Goal: Use online tool/utility: Use online tool/utility

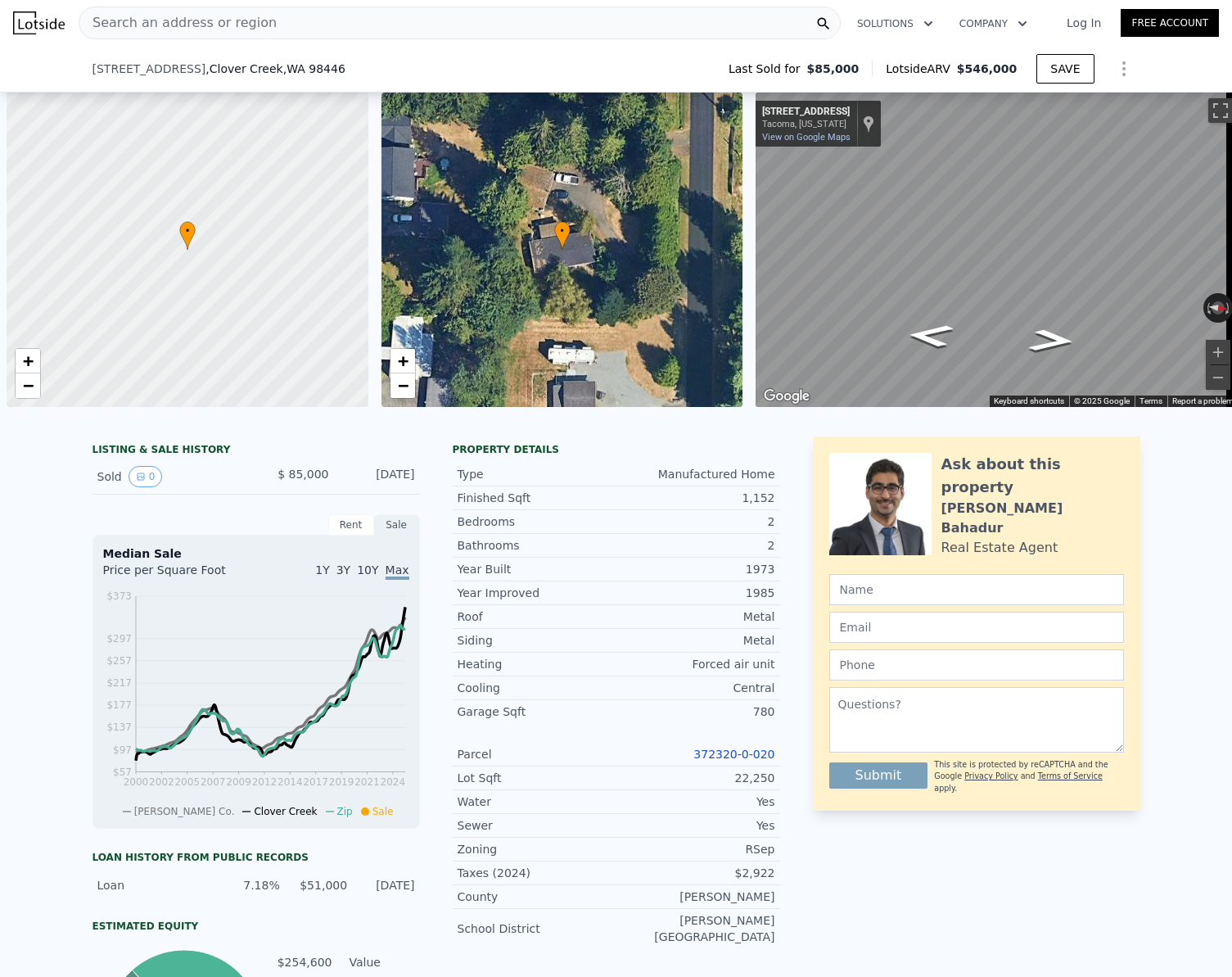
scroll to position [0, 7]
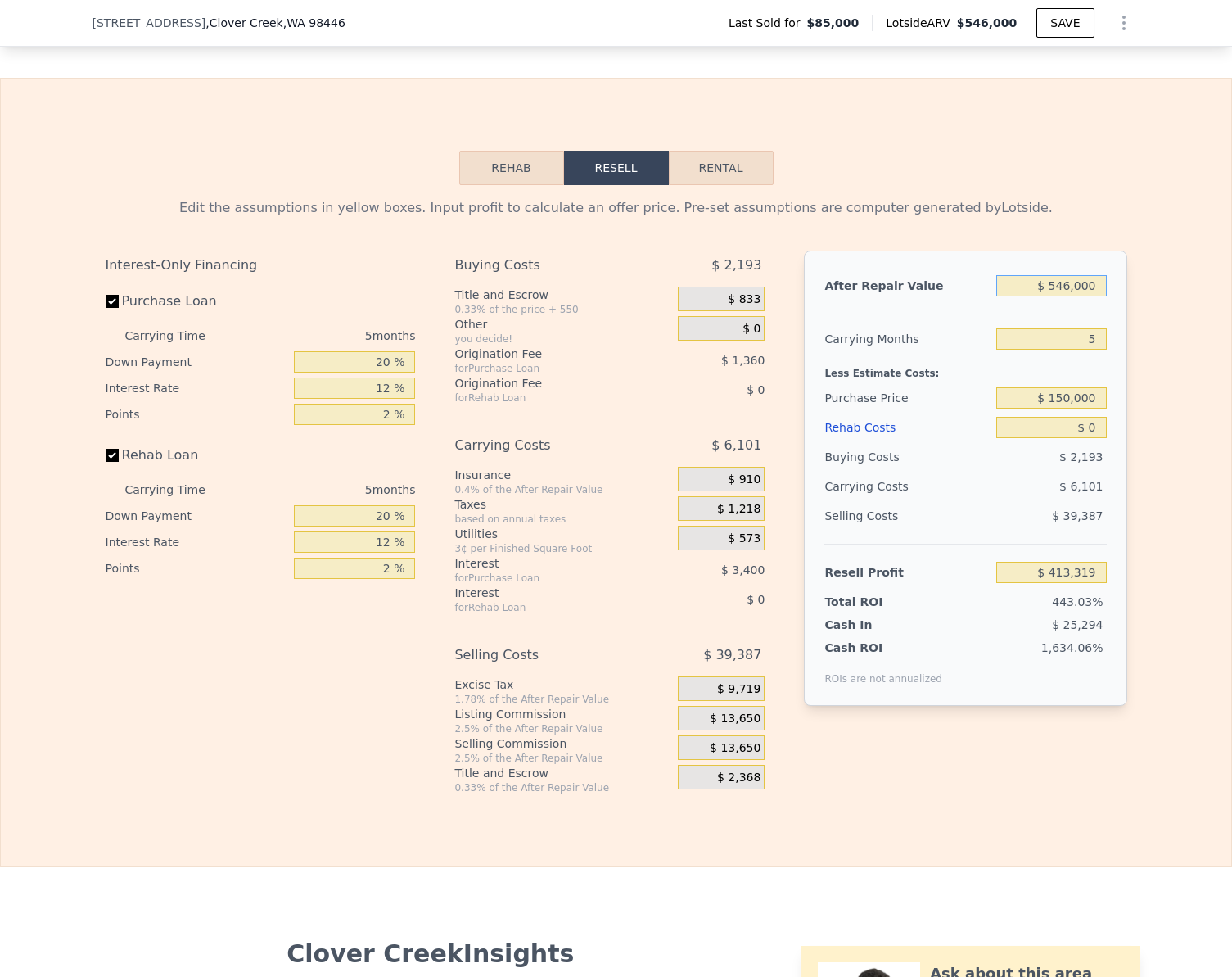
click at [1097, 297] on input "$ 546,000" at bounding box center [1051, 286] width 109 height 22
type input "$ 65"
type input "-$ 92,874"
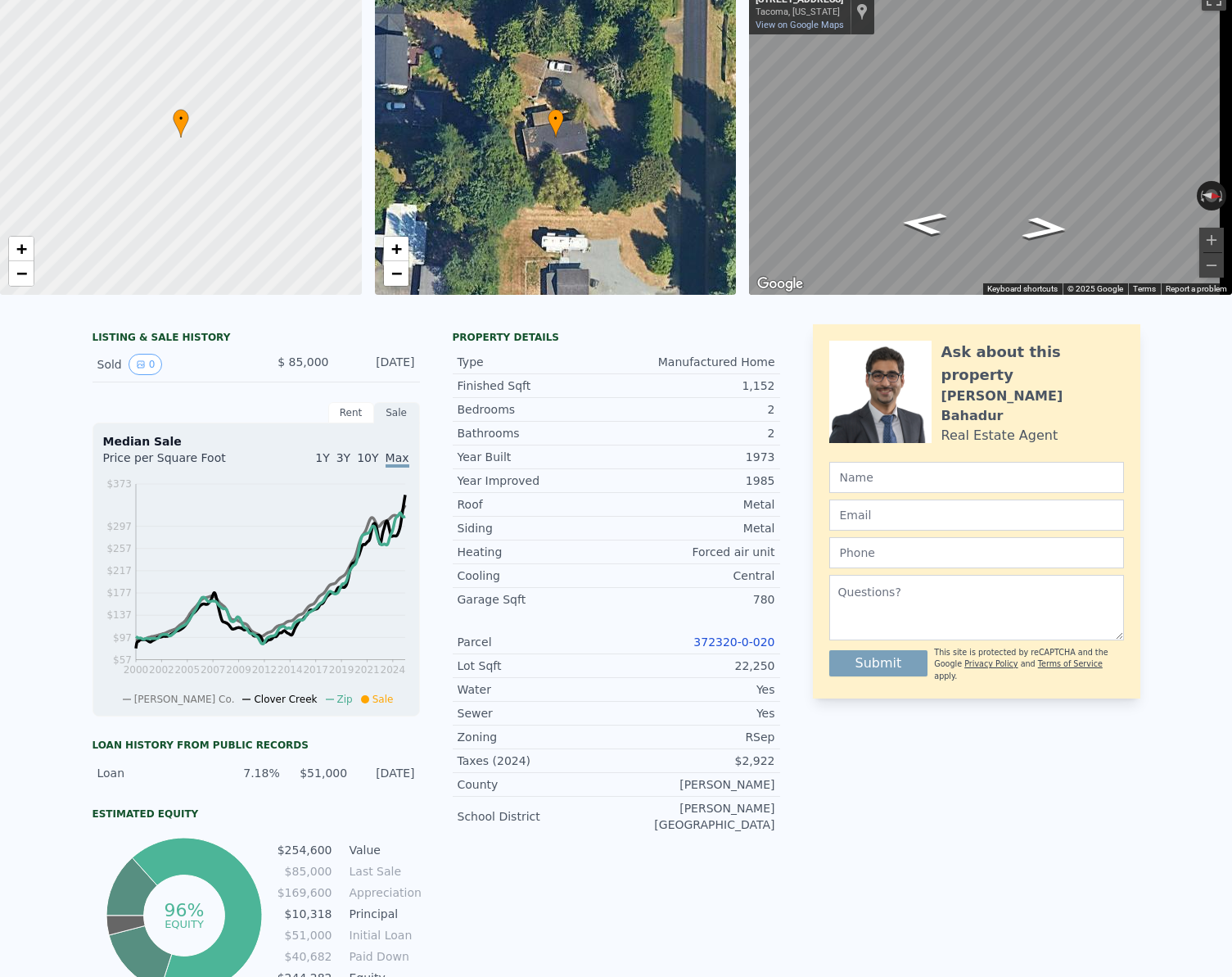
scroll to position [0, 0]
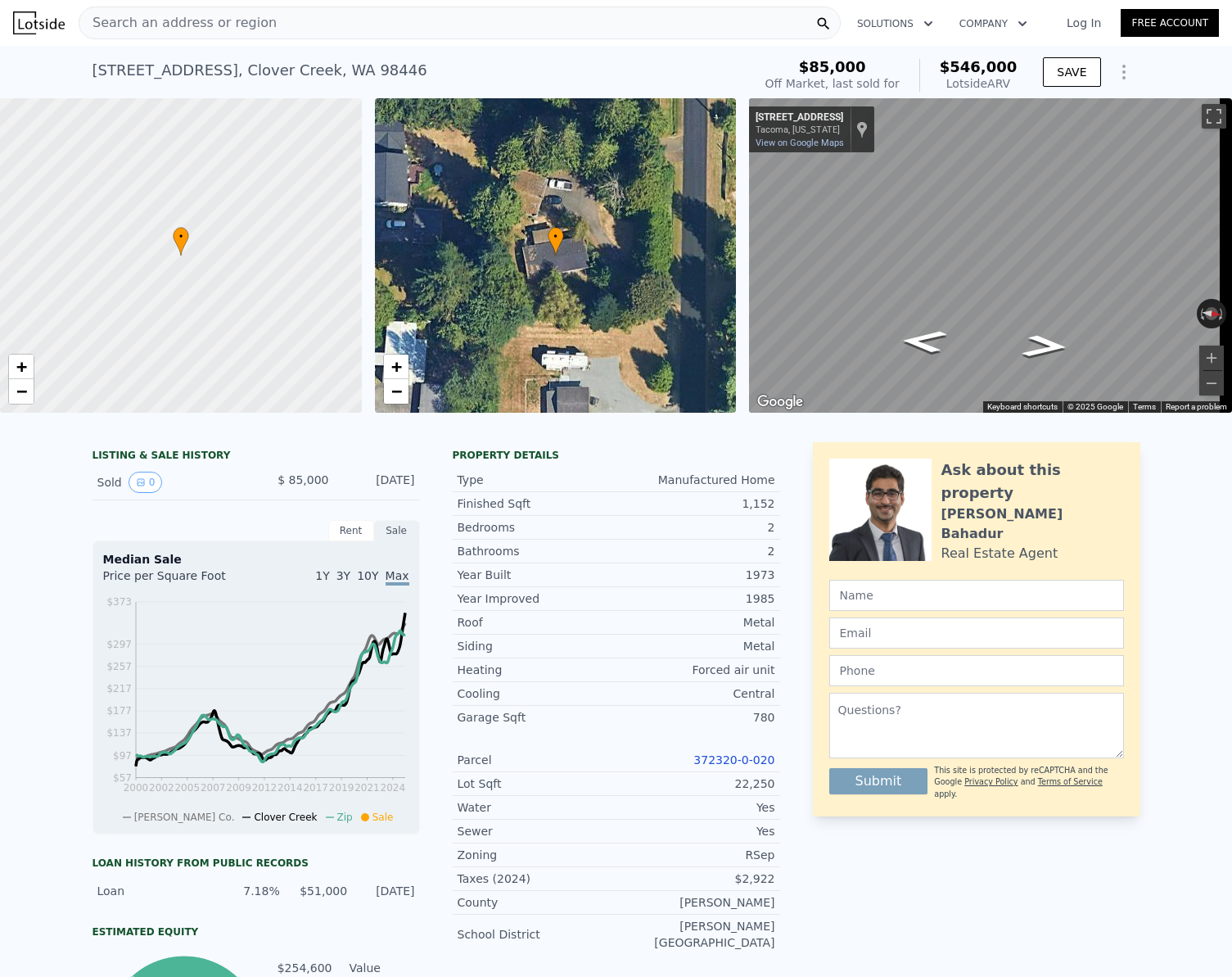
type input "$ 546,000"
type input "$ 413,319"
click at [478, 17] on div "Search an address or region" at bounding box center [460, 23] width 762 height 33
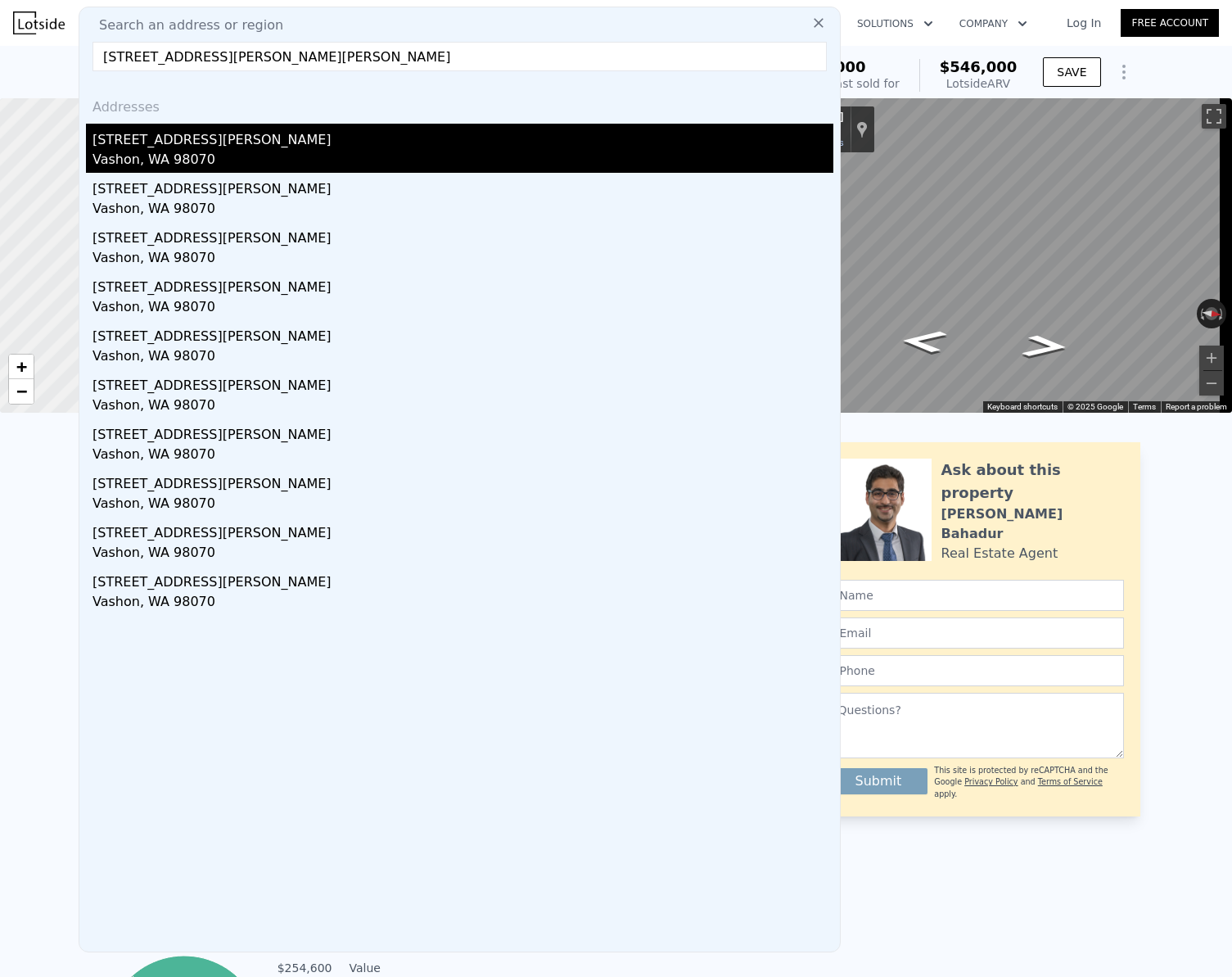
type input "[STREET_ADDRESS][PERSON_NAME][PERSON_NAME]"
click at [185, 148] on div "[STREET_ADDRESS][PERSON_NAME]" at bounding box center [463, 137] width 741 height 27
type input "1"
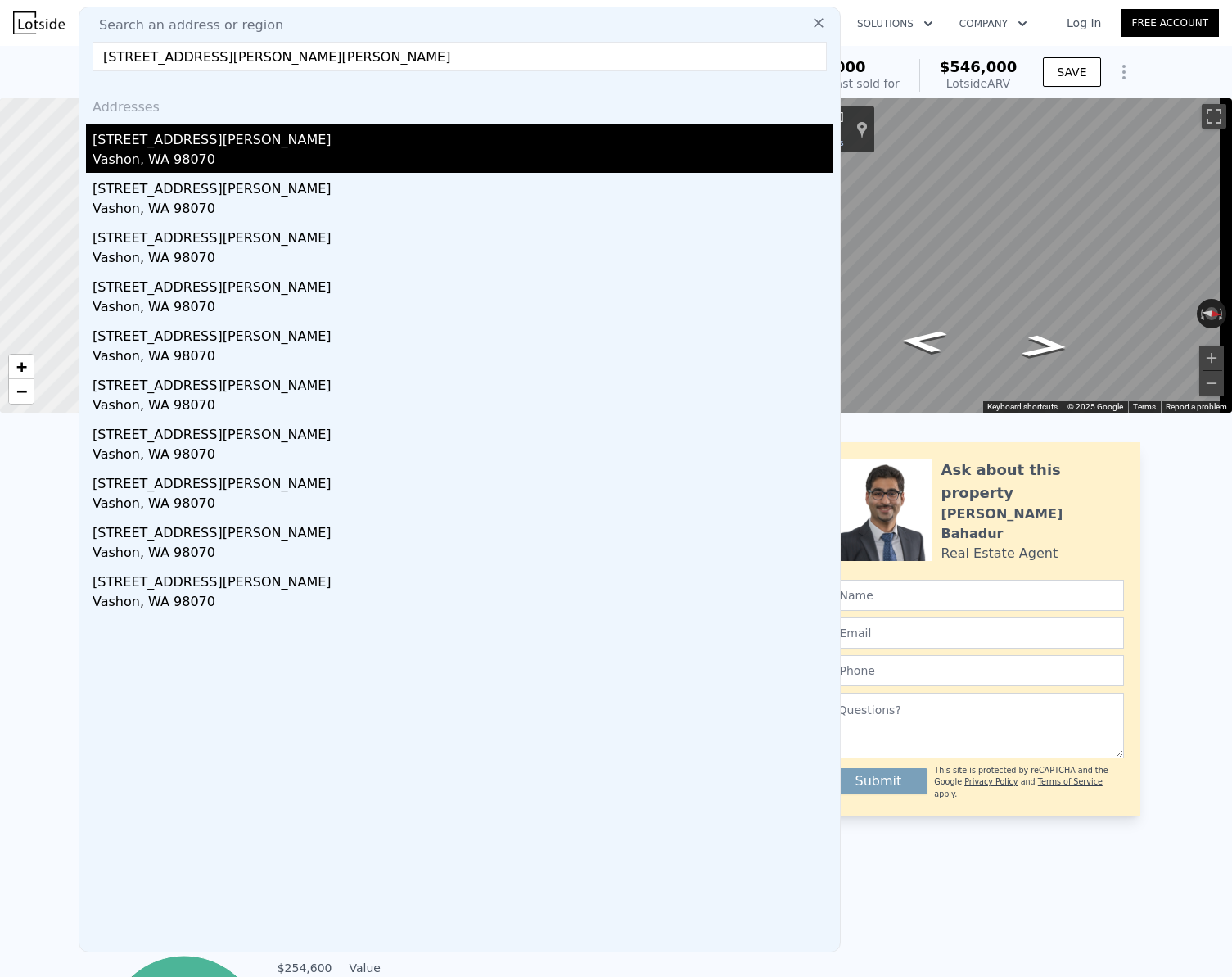
type input "1"
type input "560"
type input "16117"
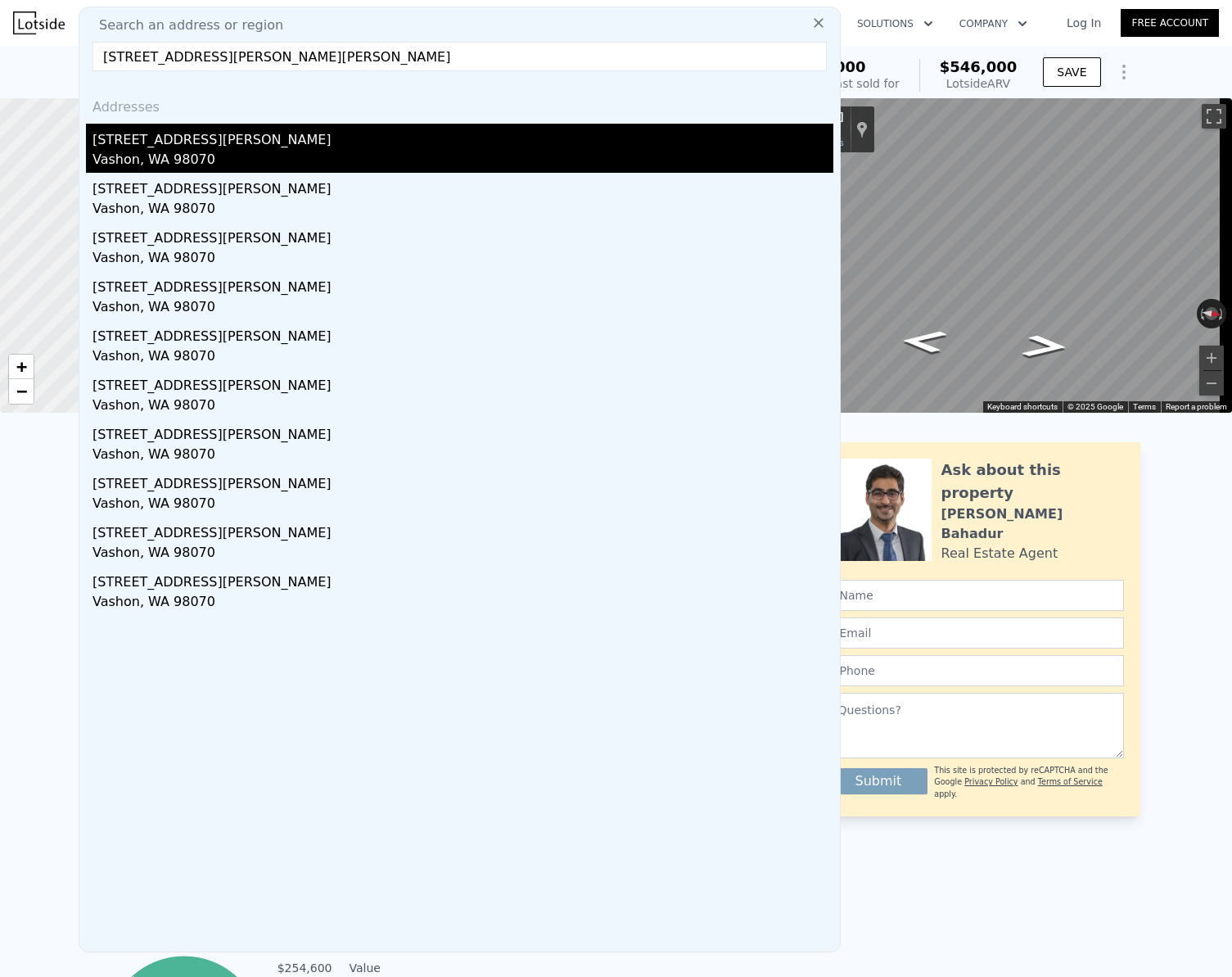
type input "$ 552,000"
type input "$ 30,000"
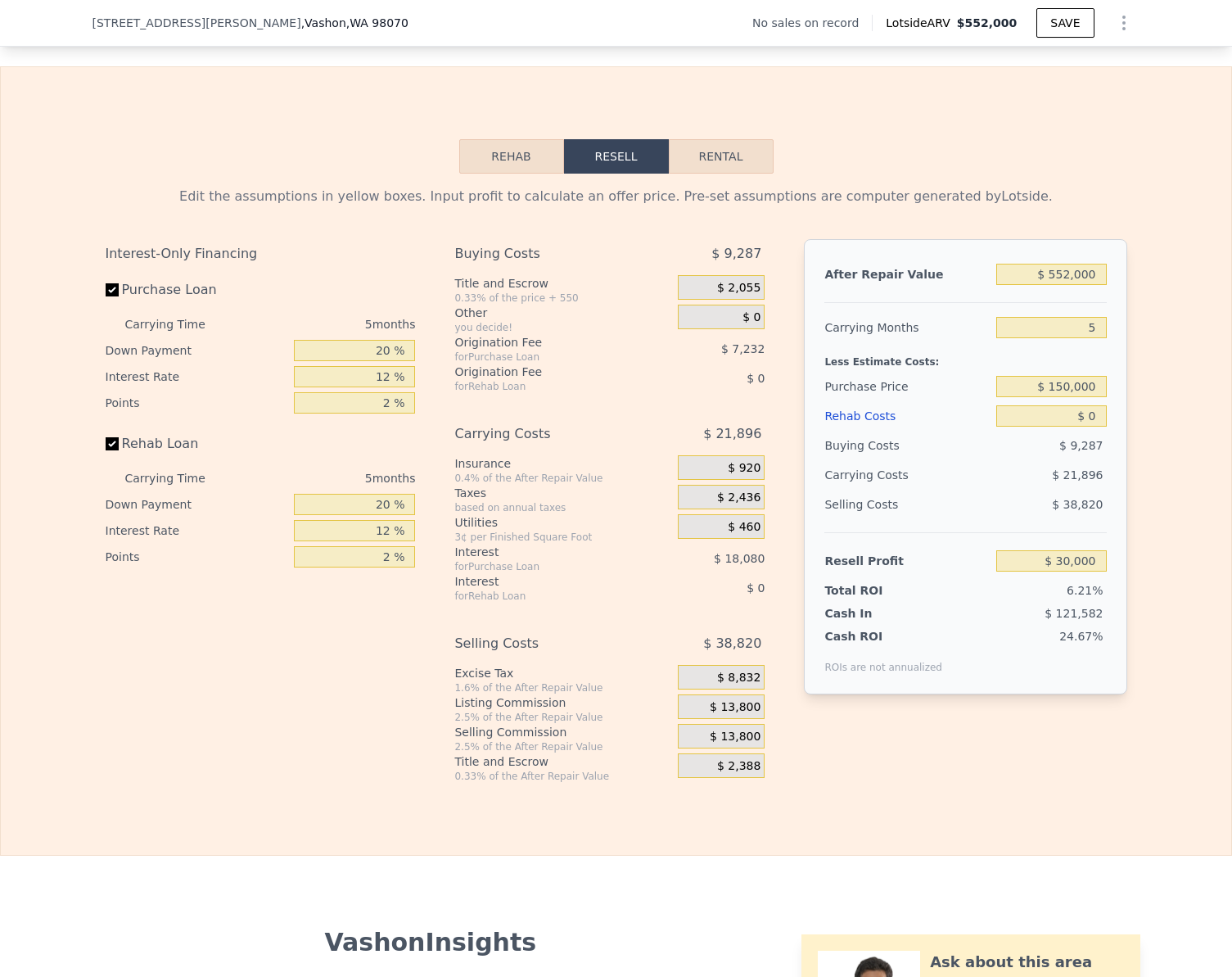
scroll to position [2205, 0]
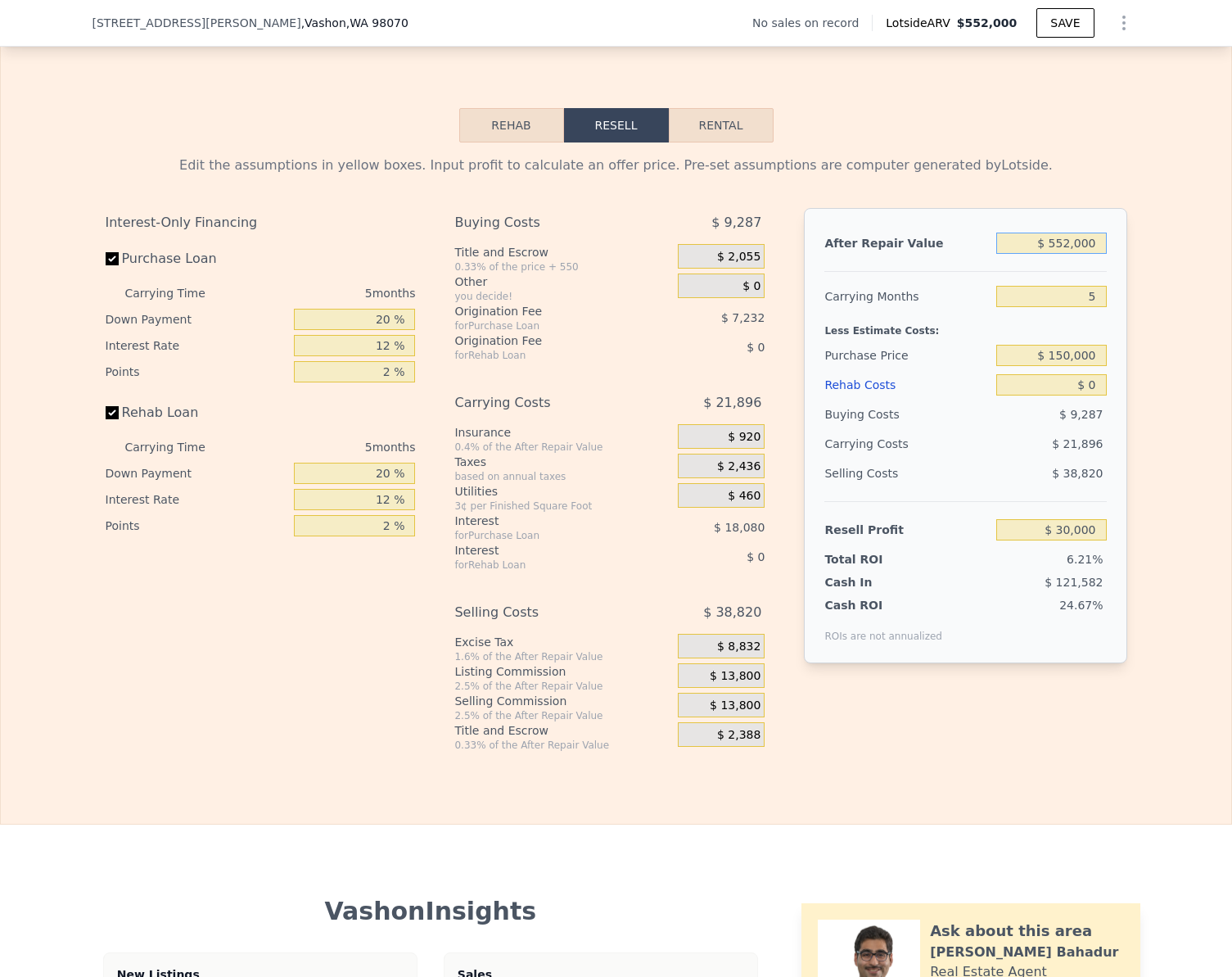
click at [1084, 254] on input "$ 552,000" at bounding box center [1051, 244] width 109 height 22
type input "$ 7"
type input "-$ 482,803"
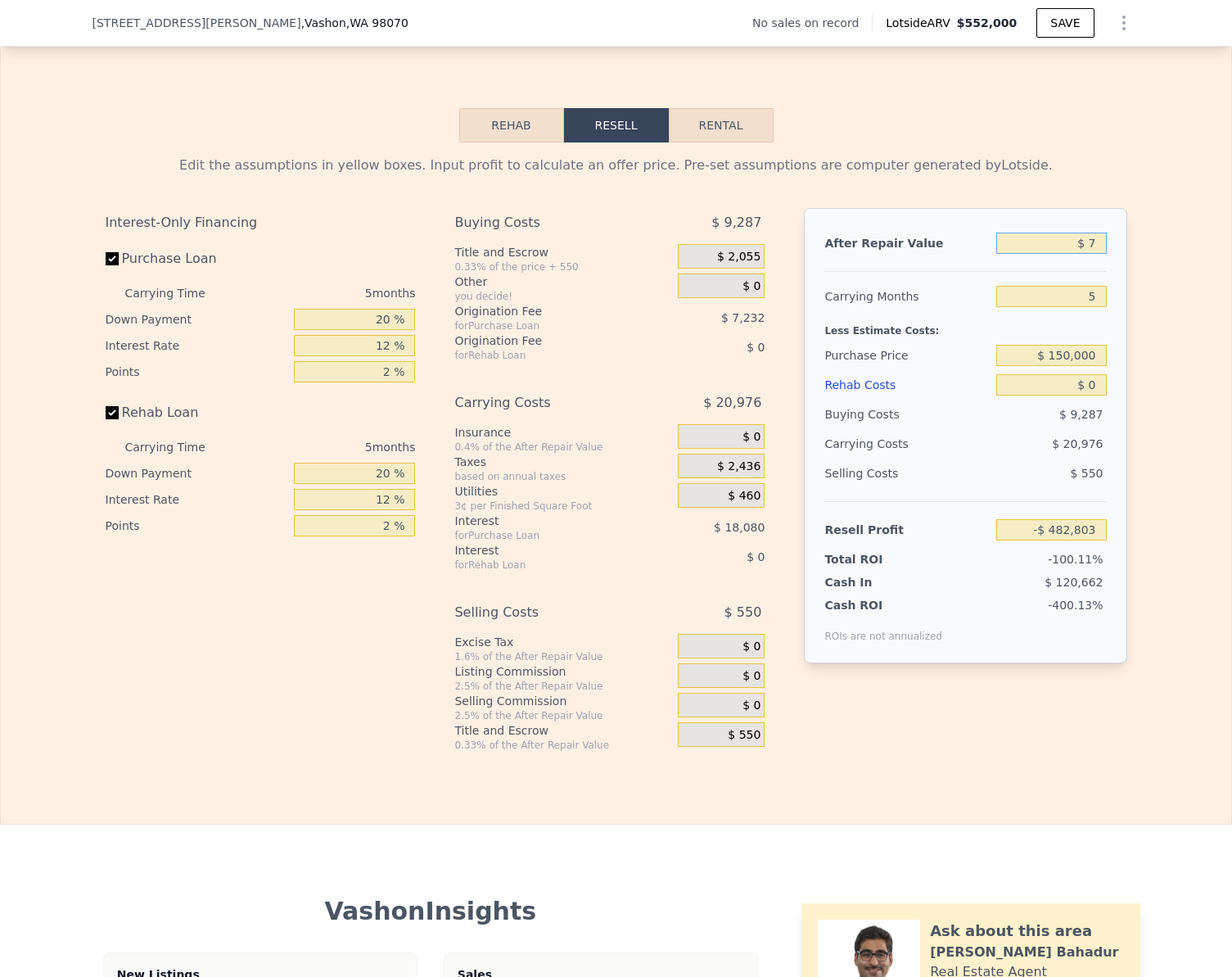
type input "$ 75"
type input "-$ 482,740"
type input "$ 7,500"
type input "-$ 482,113"
type input "$ 75,000"
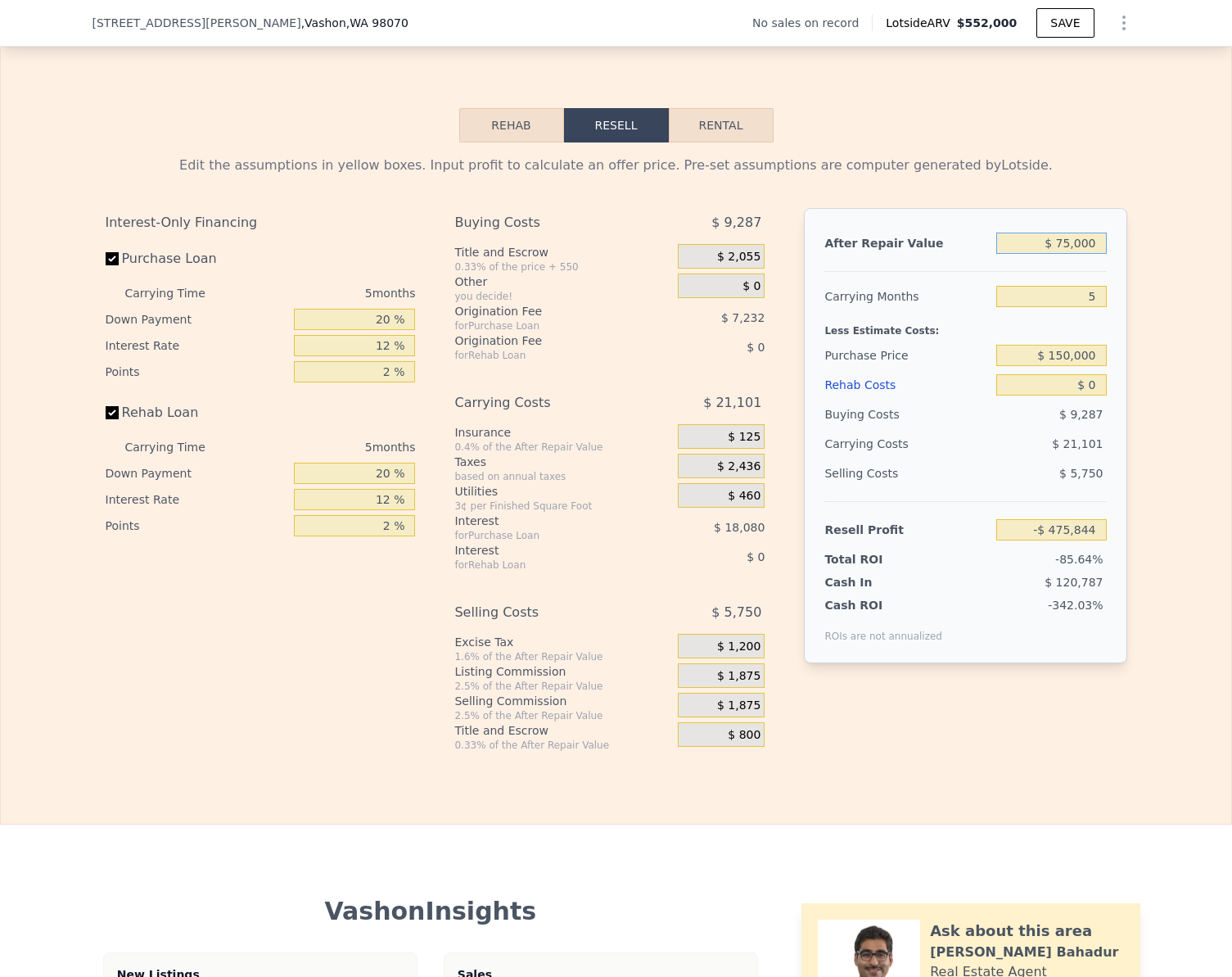
type input "-$ 413,135"
type input "$ 750,000"
type input "$ 213,942"
type input "$ 750,000"
click at [1163, 394] on div "Edit the assumptions in yellow boxes. Input profit to calculate an offer price.…" at bounding box center [616, 447] width 1230 height 609
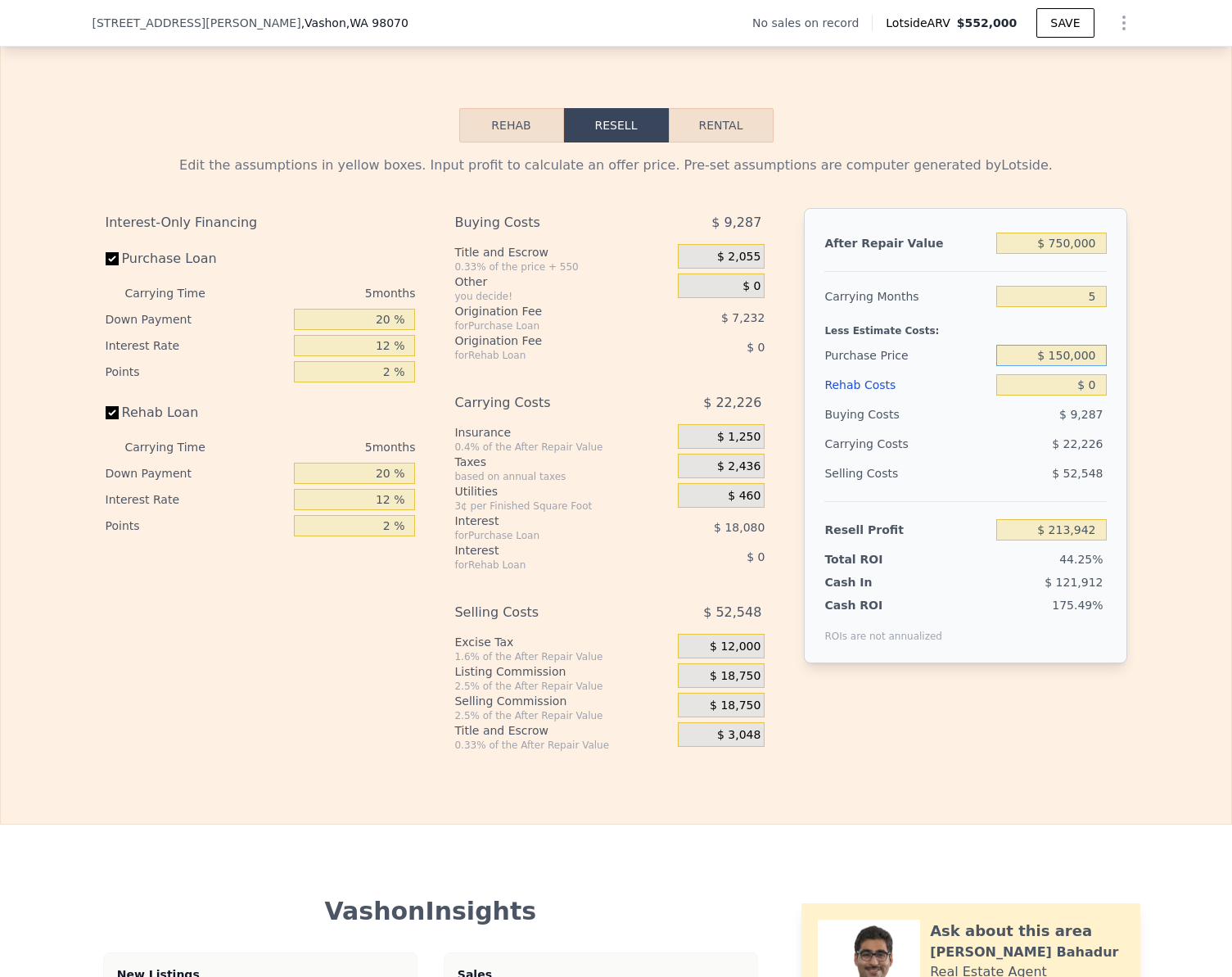
click at [1092, 366] on input "$ 150,000" at bounding box center [1051, 355] width 109 height 22
type input "$ 450,000"
click at [106, 419] on input "Rehab Loan" at bounding box center [112, 413] width 13 height 13
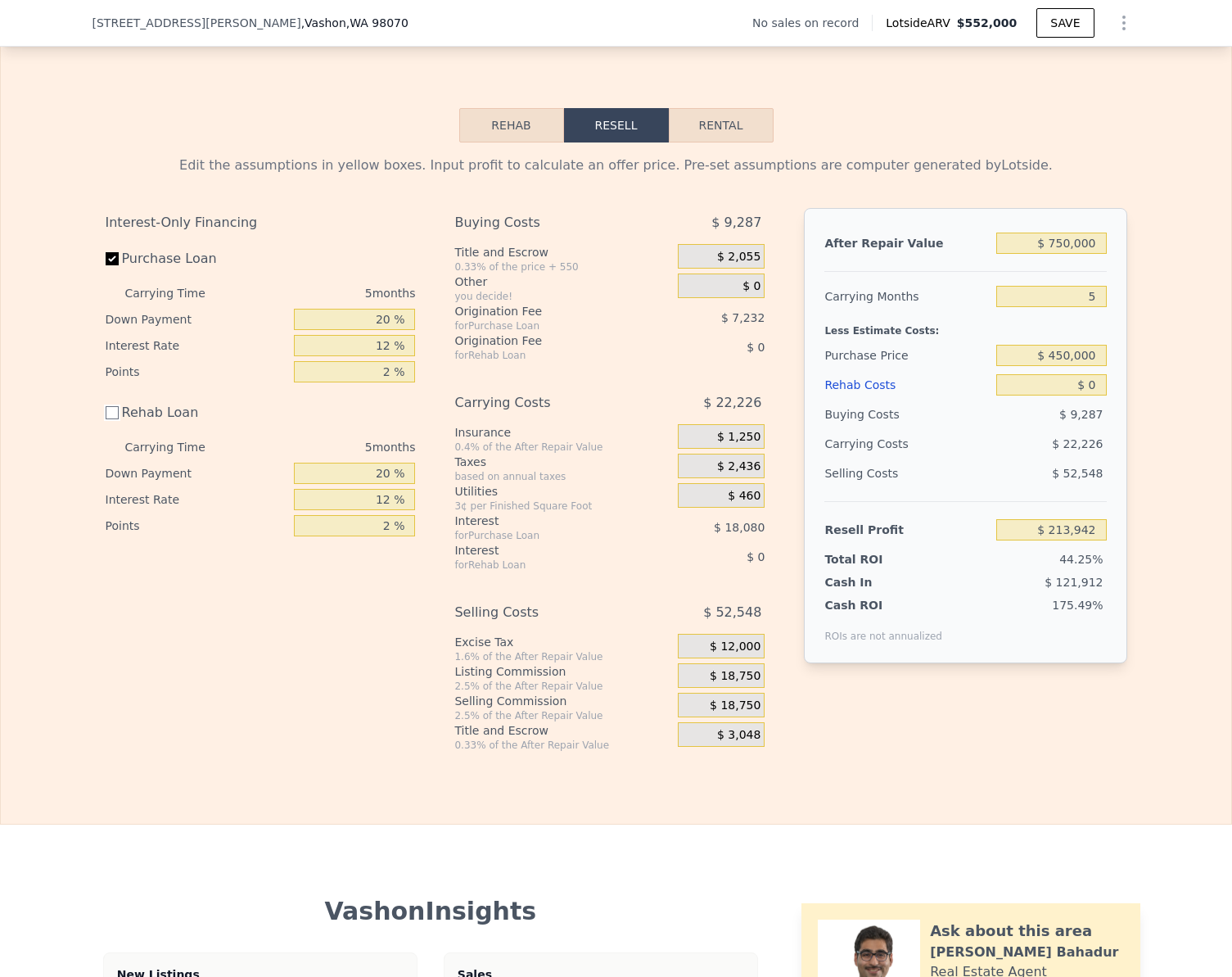
checkbox input "false"
type input "$ 216,057"
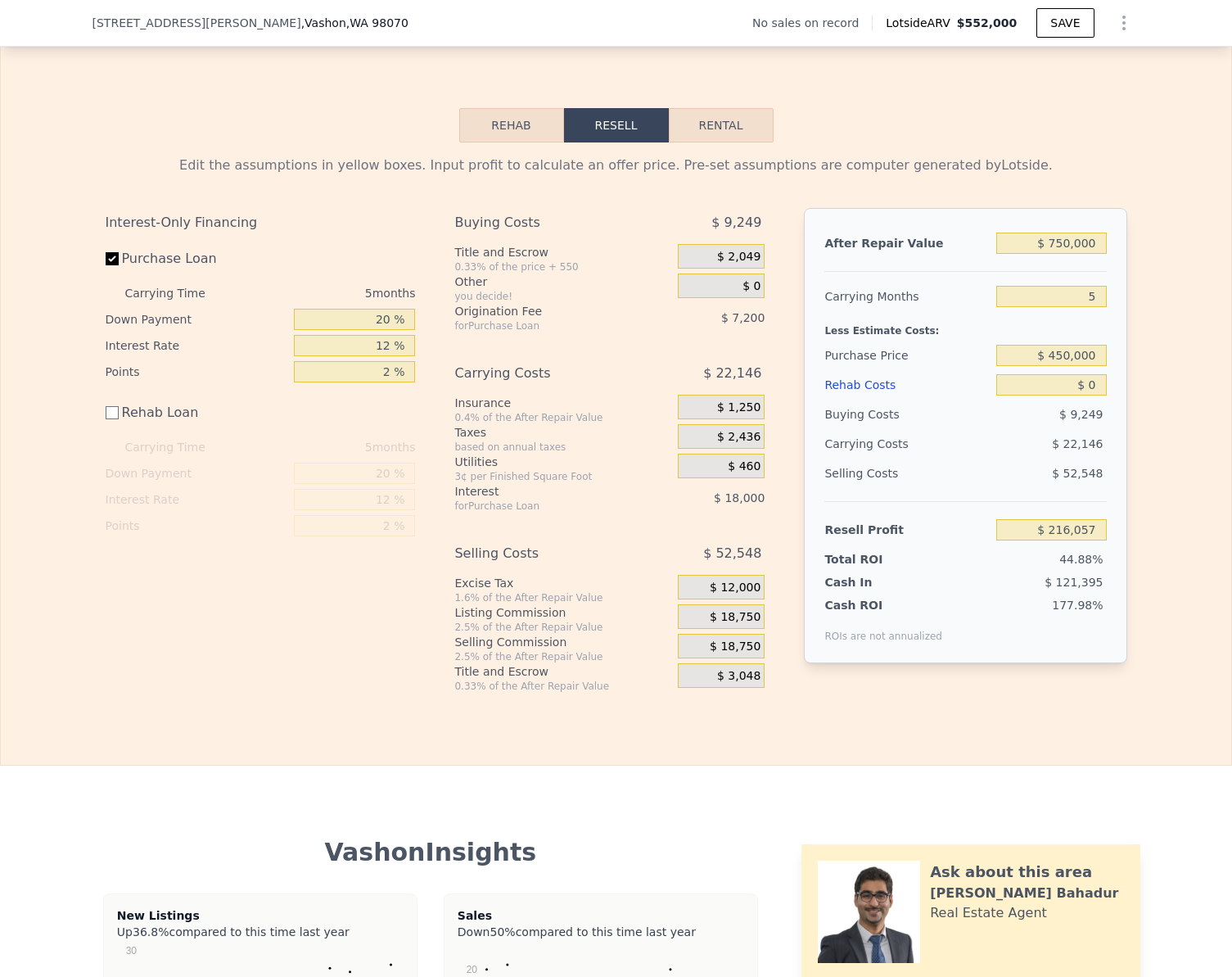
click at [1101, 399] on div "After Repair Value $ 750,000 Carrying Months 5 Less Estimate Costs: Purchase Pr…" at bounding box center [964, 435] width 322 height 455
click at [1094, 394] on input "$ 0" at bounding box center [1051, 385] width 109 height 22
type input "$ 1"
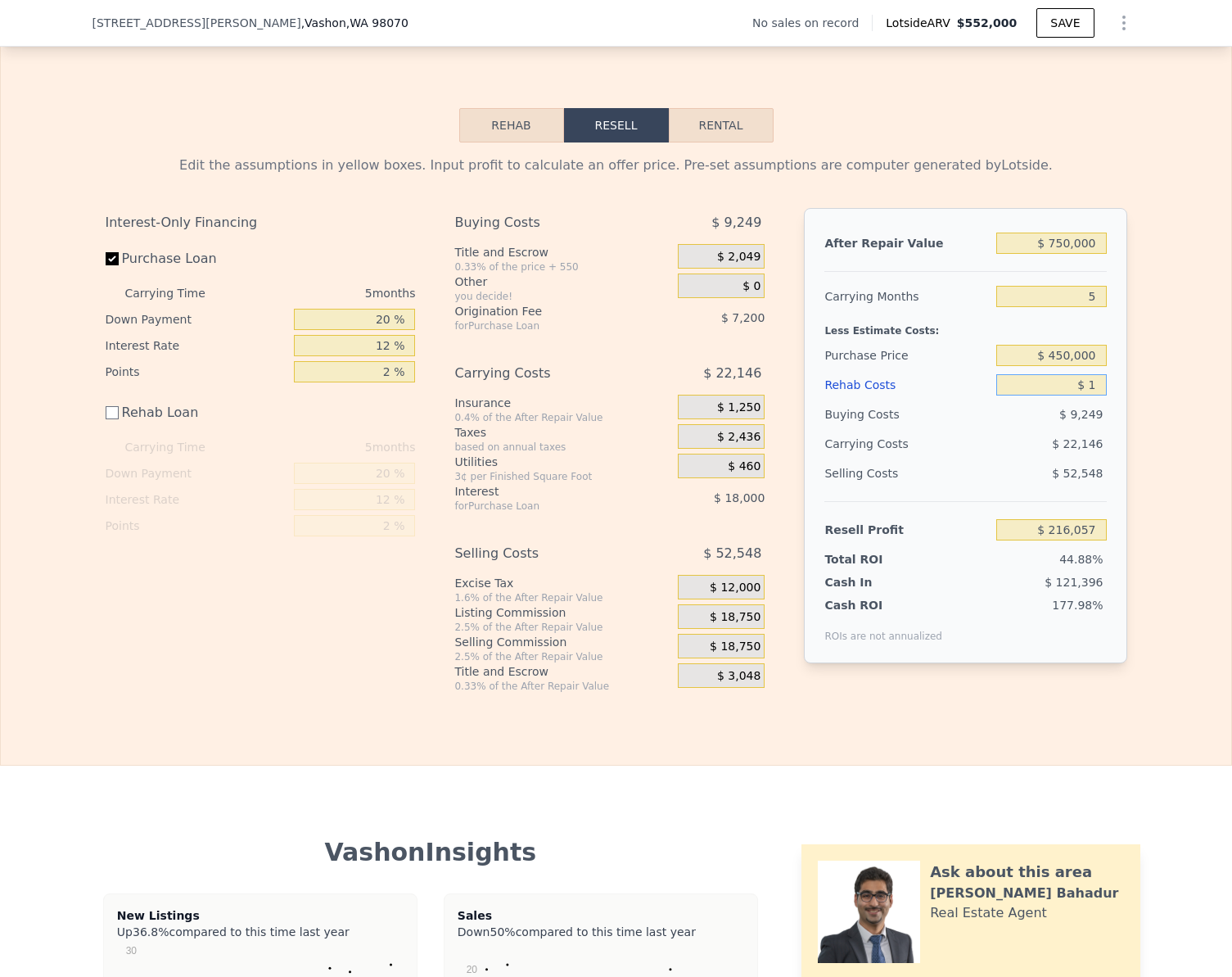
type input "$ 216,056"
type input "$ 100"
type input "$ 215,957"
type input "$ 100,000"
type input "$ 116,057"
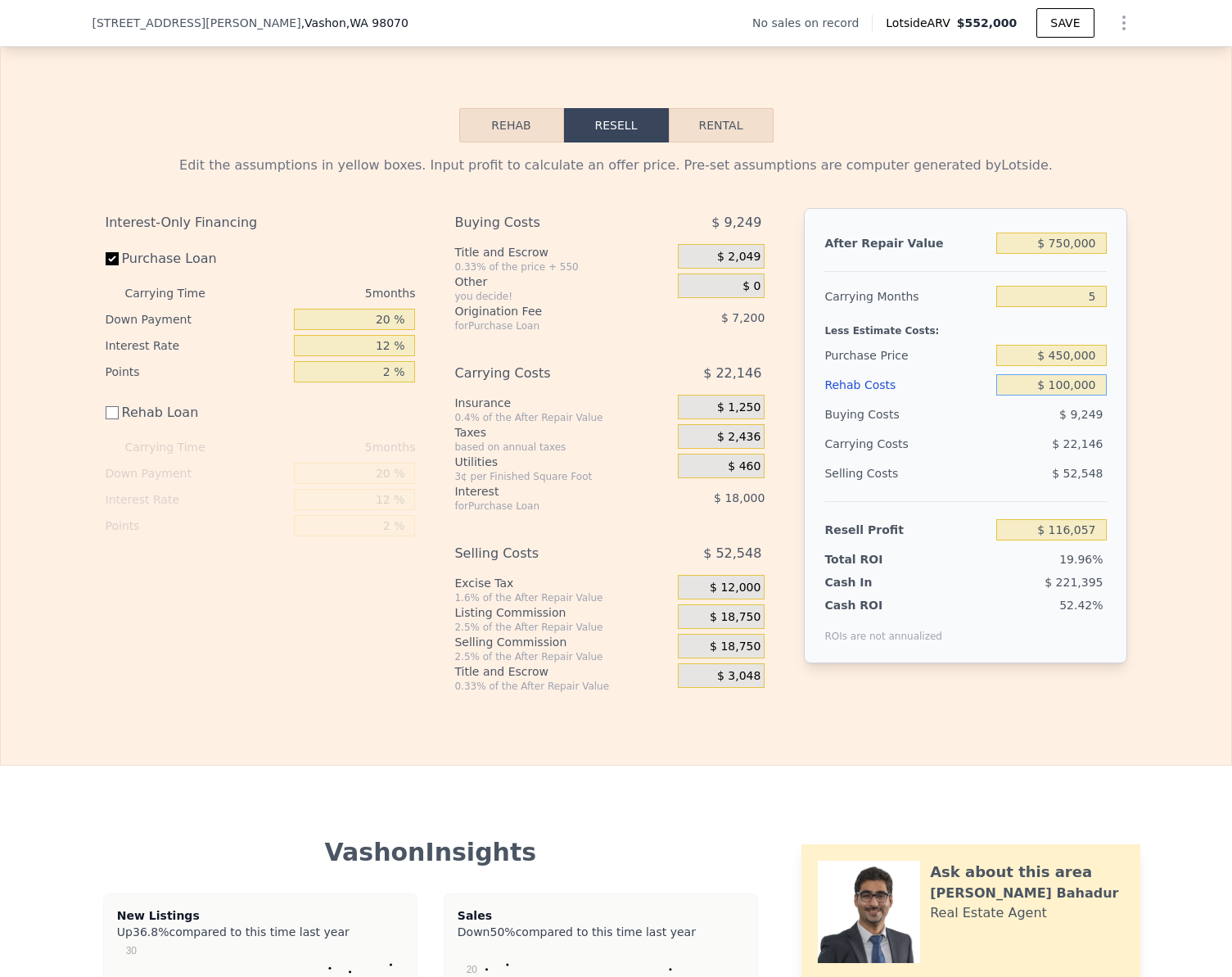
type input "$ 100,000"
click at [1166, 442] on div "Edit the assumptions in yellow boxes. Input profit to calculate an offer price.…" at bounding box center [616, 418] width 1230 height 550
click at [1088, 245] on input "$ 750,000" at bounding box center [1051, 244] width 109 height 22
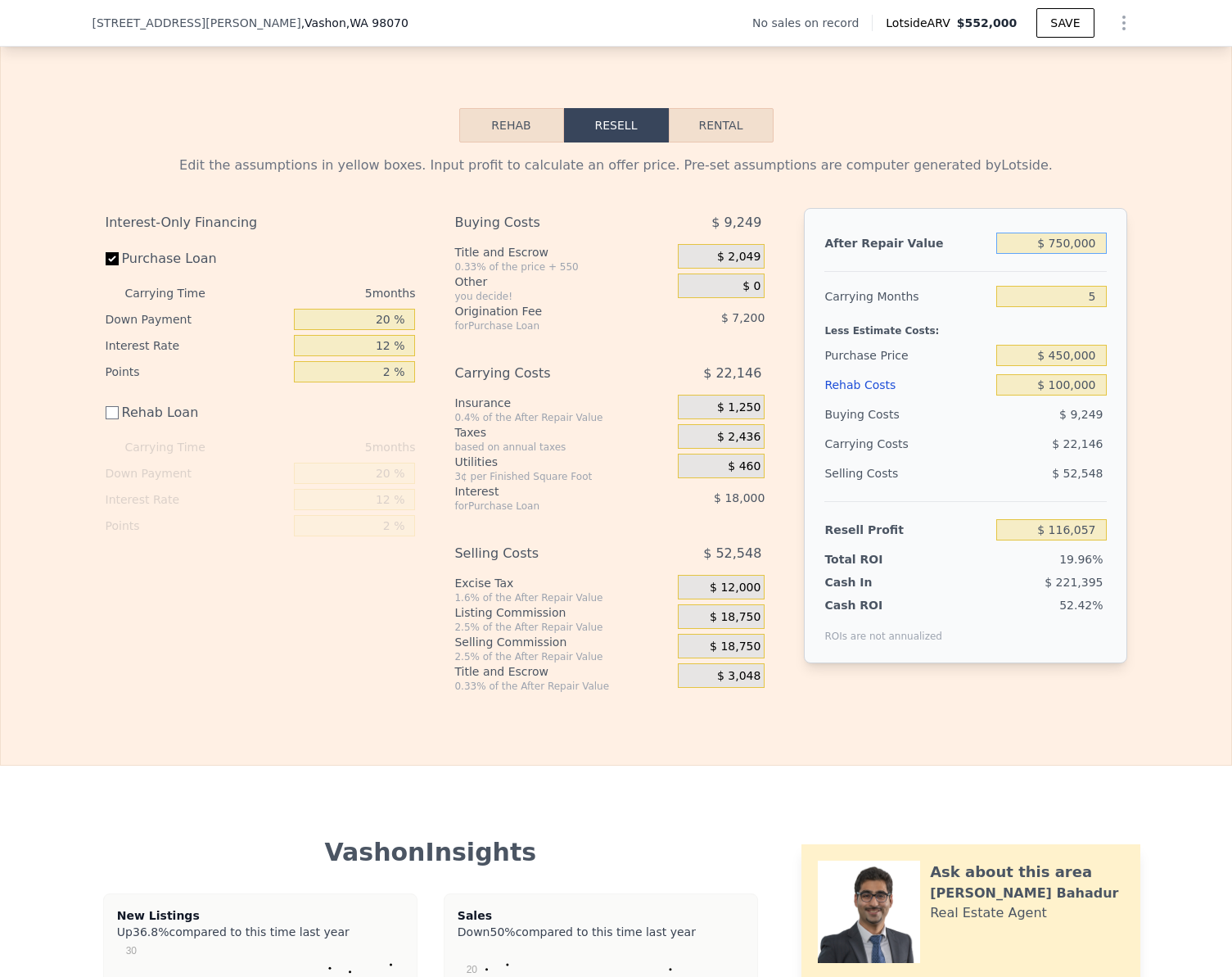
type input "$ 7"
type input "-$ 580,688"
type input "$ 700"
type input "-$ 580,045"
type input "$ 700,000"
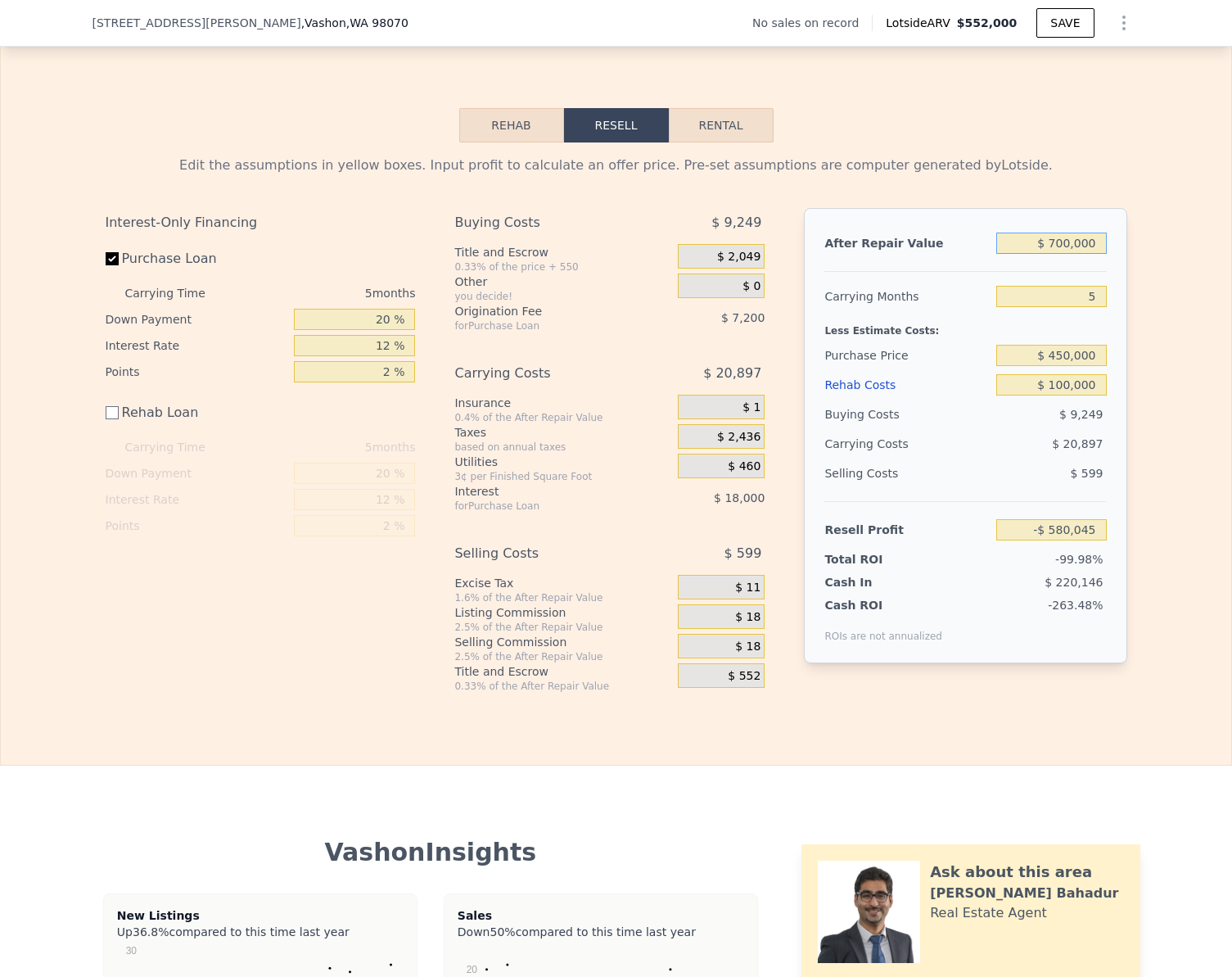
type input "$ 69,607"
type input "$ 700,000"
click at [1137, 428] on div "Edit the assumptions in yellow boxes. Input profit to calculate an offer price.…" at bounding box center [616, 418] width 1230 height 550
click at [1088, 395] on input "$ 100,000" at bounding box center [1051, 385] width 109 height 22
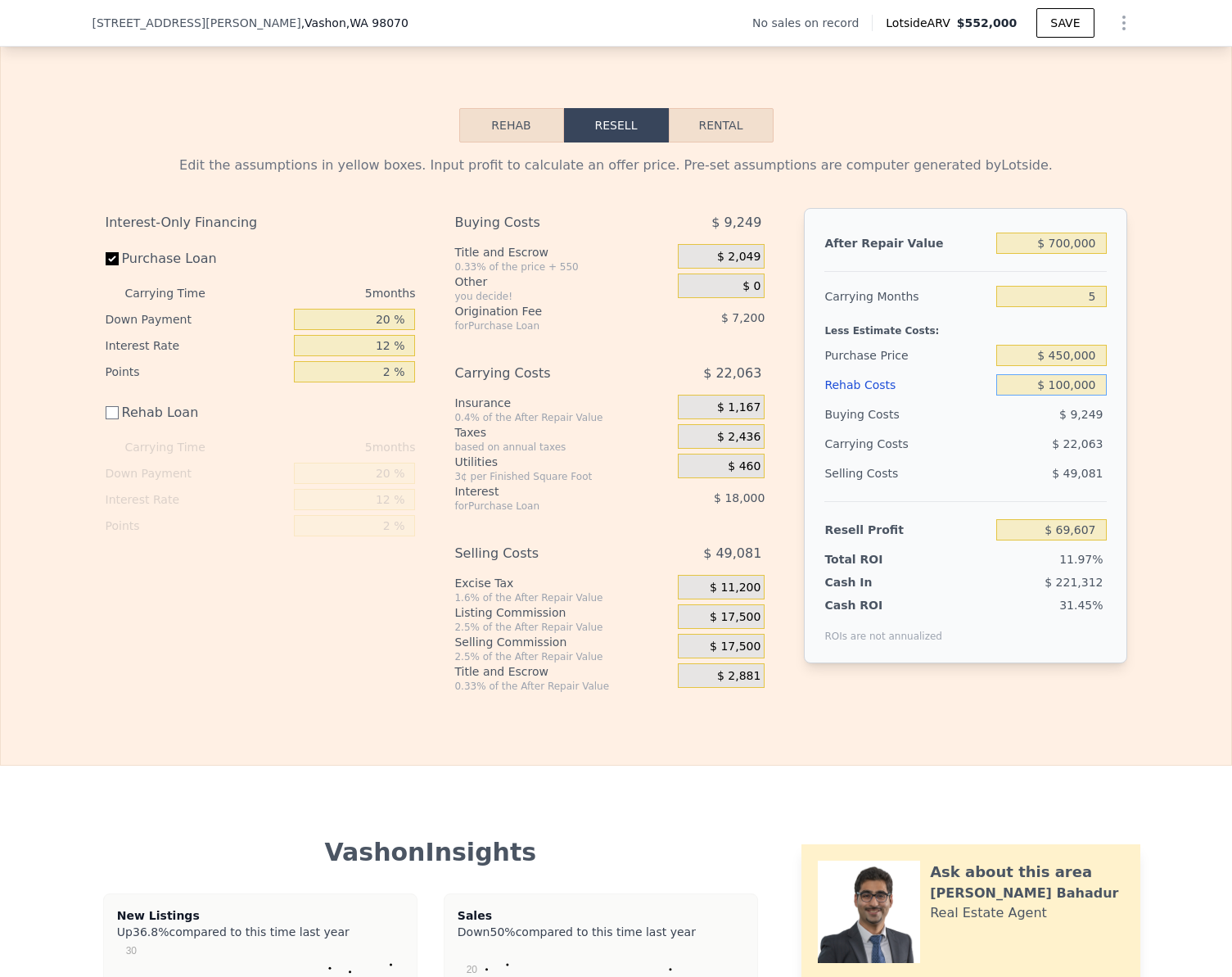
click at [1088, 395] on input "$ 100,000" at bounding box center [1051, 385] width 109 height 22
type input "$ 8"
type input "$ 169,599"
type input "$ 85"
type input "$ 169,522"
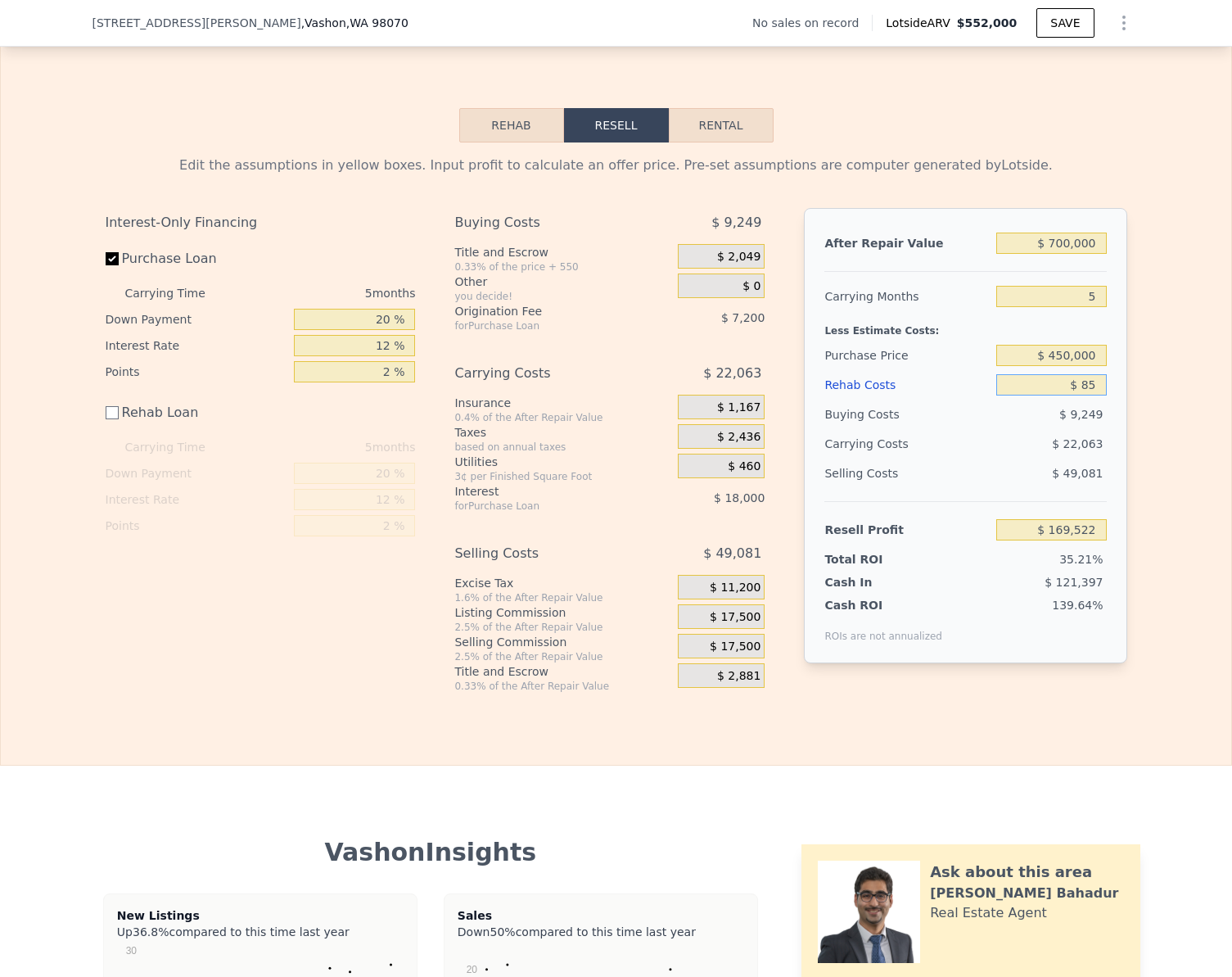
type input "$ 850"
type input "$ 168,757"
type input "$ 8,500"
type input "$ 161,107"
type input "$ 850,000"
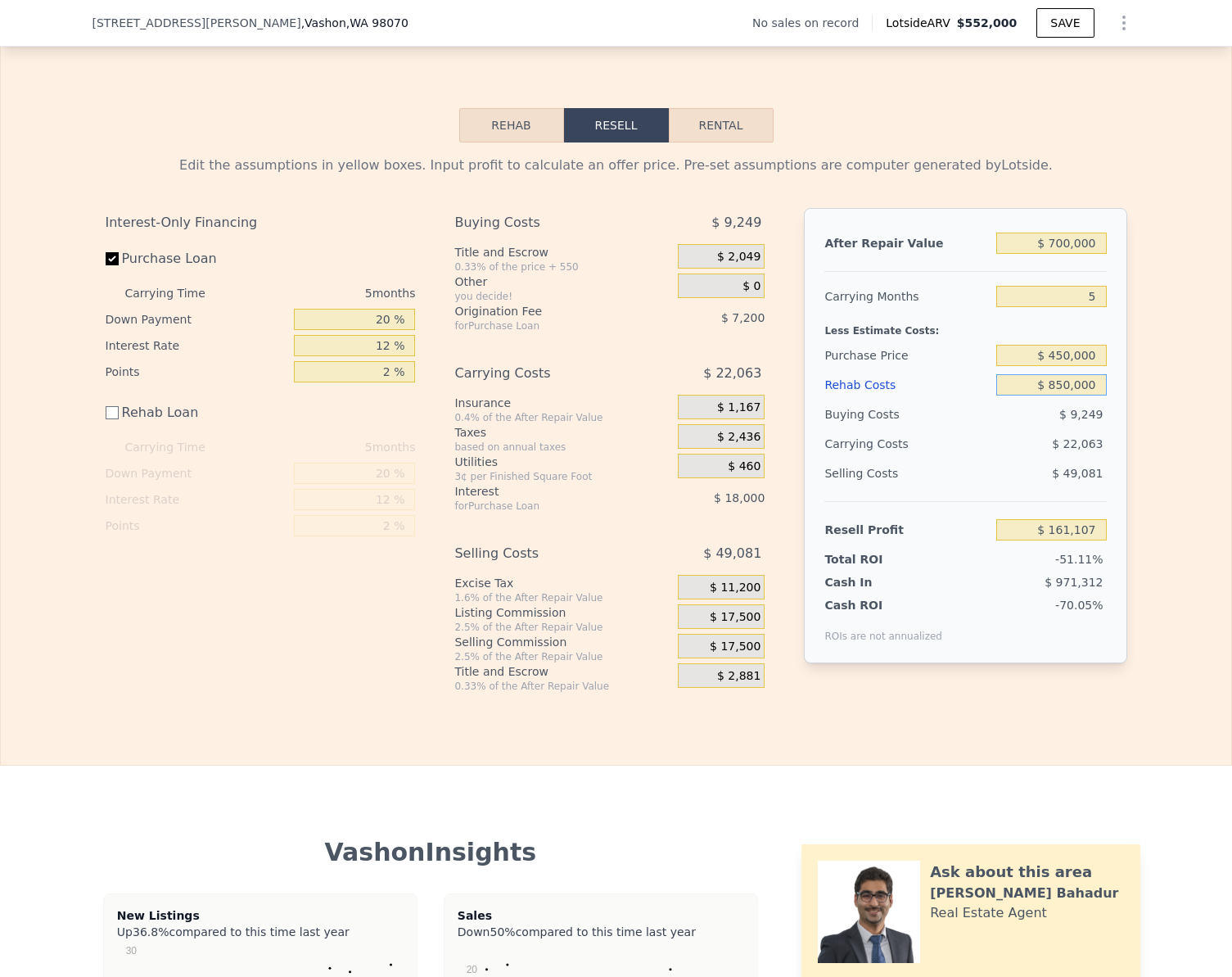
type input "-$ 680,393"
type input "$ 85,000"
type input "$ 84,607"
type input "$ 85,000"
click at [1180, 385] on div "Edit the assumptions in yellow boxes. Input profit to calculate an offer price.…" at bounding box center [616, 418] width 1230 height 550
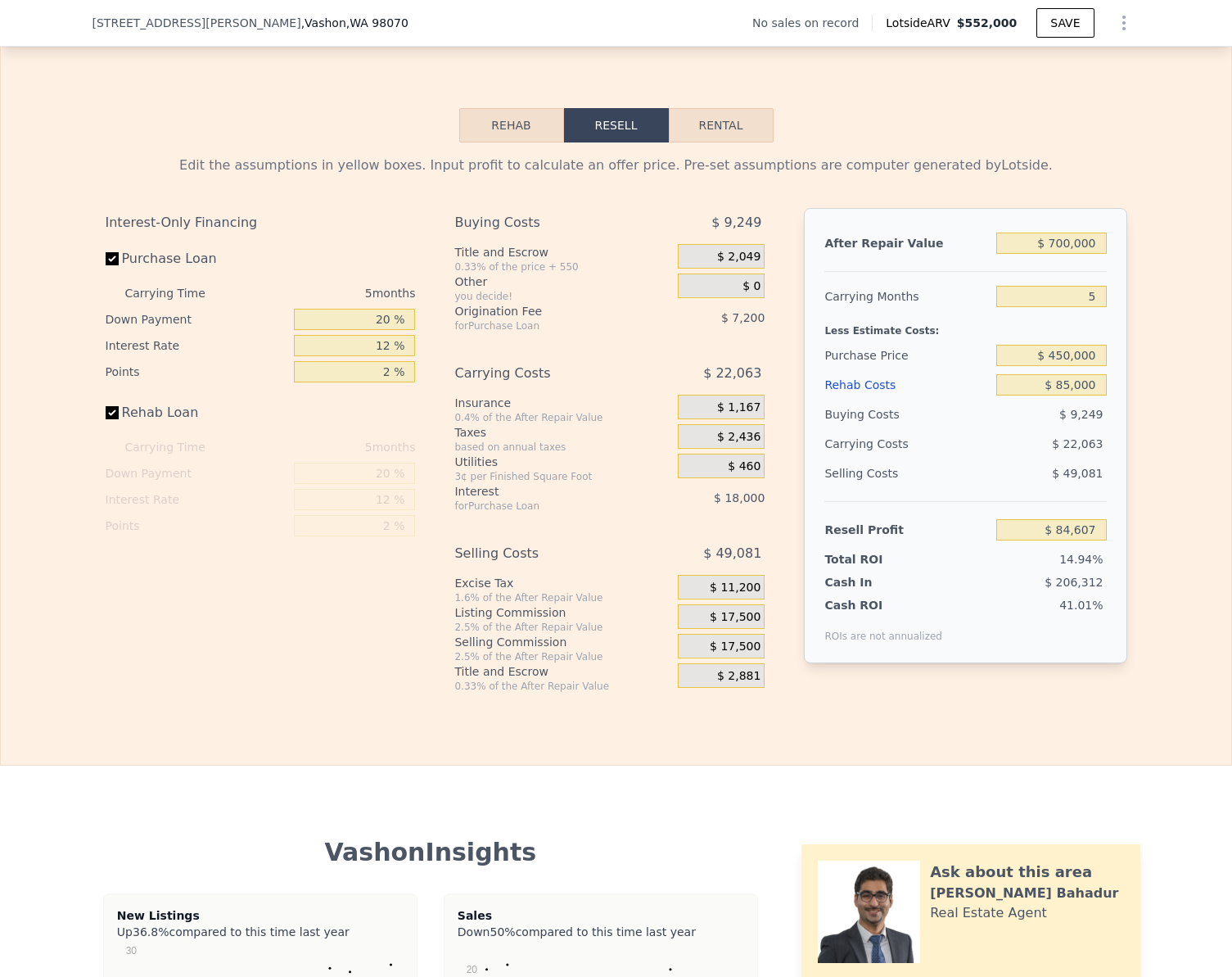
checkbox input "true"
type input "$ 552,000"
type input "$ 0"
type input "$ 30,000"
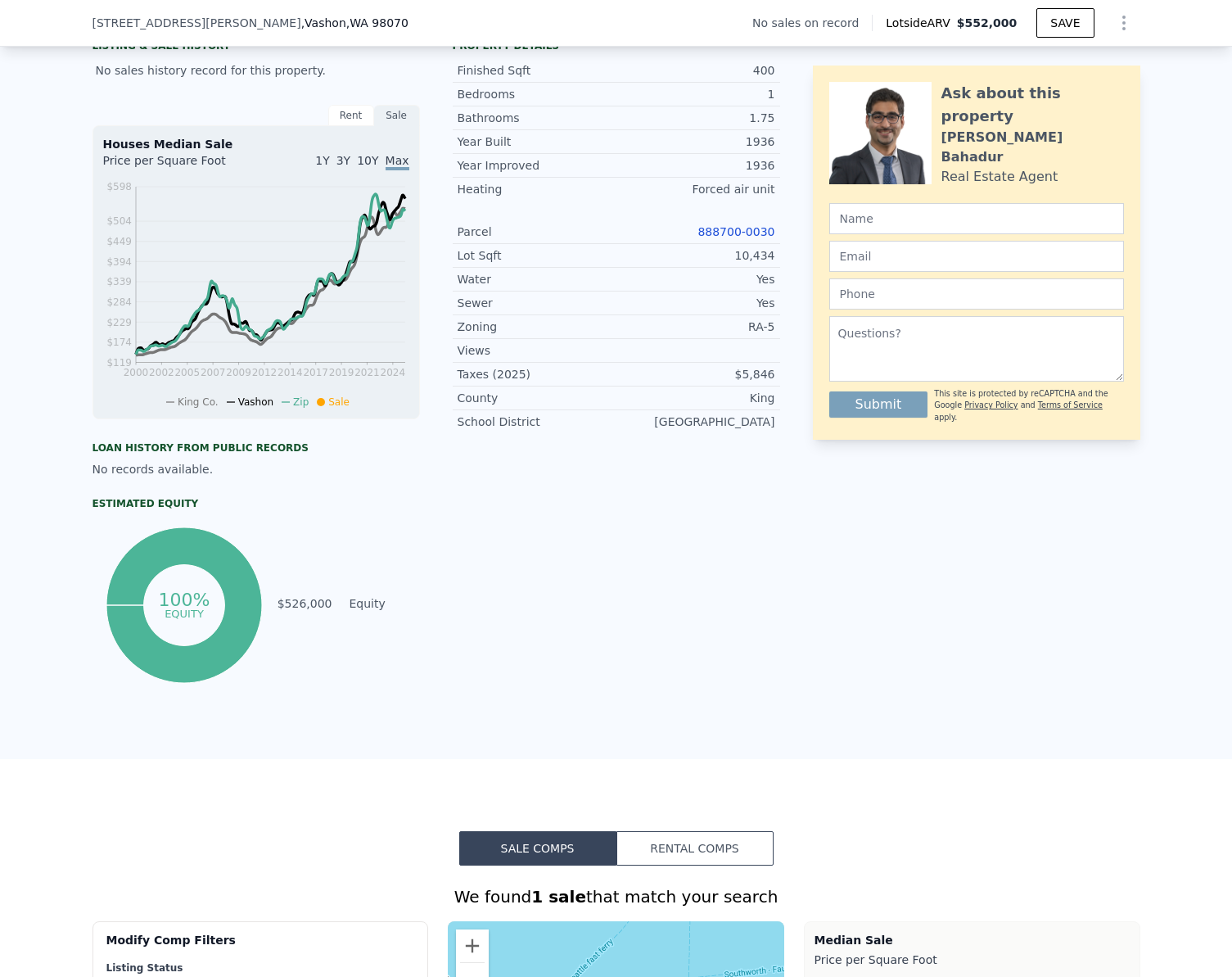
scroll to position [0, 0]
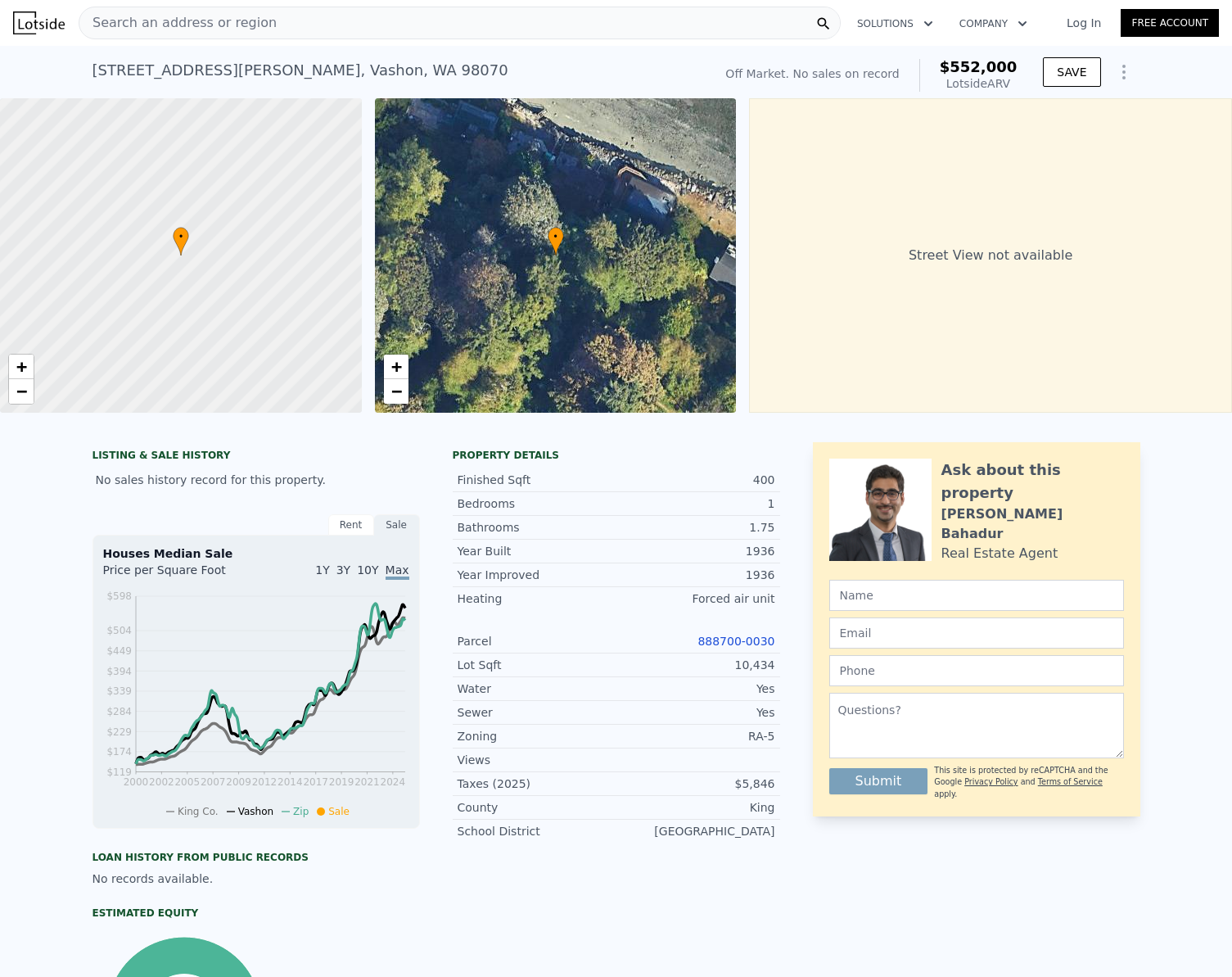
click at [157, 23] on span "Search an address or region" at bounding box center [178, 23] width 197 height 20
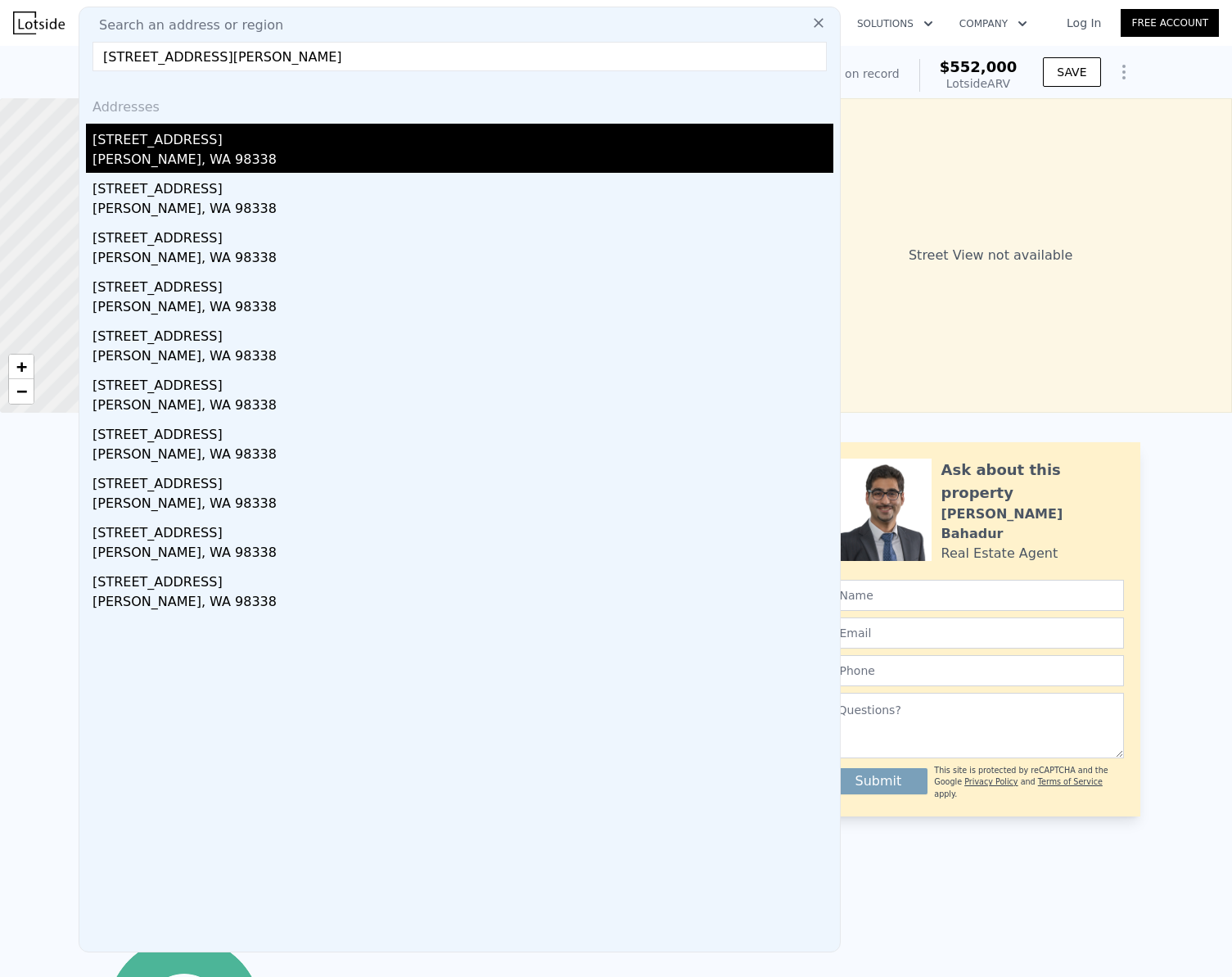
type input "[STREET_ADDRESS][PERSON_NAME]"
click at [172, 155] on div "[PERSON_NAME], WA 98338" at bounding box center [463, 162] width 741 height 23
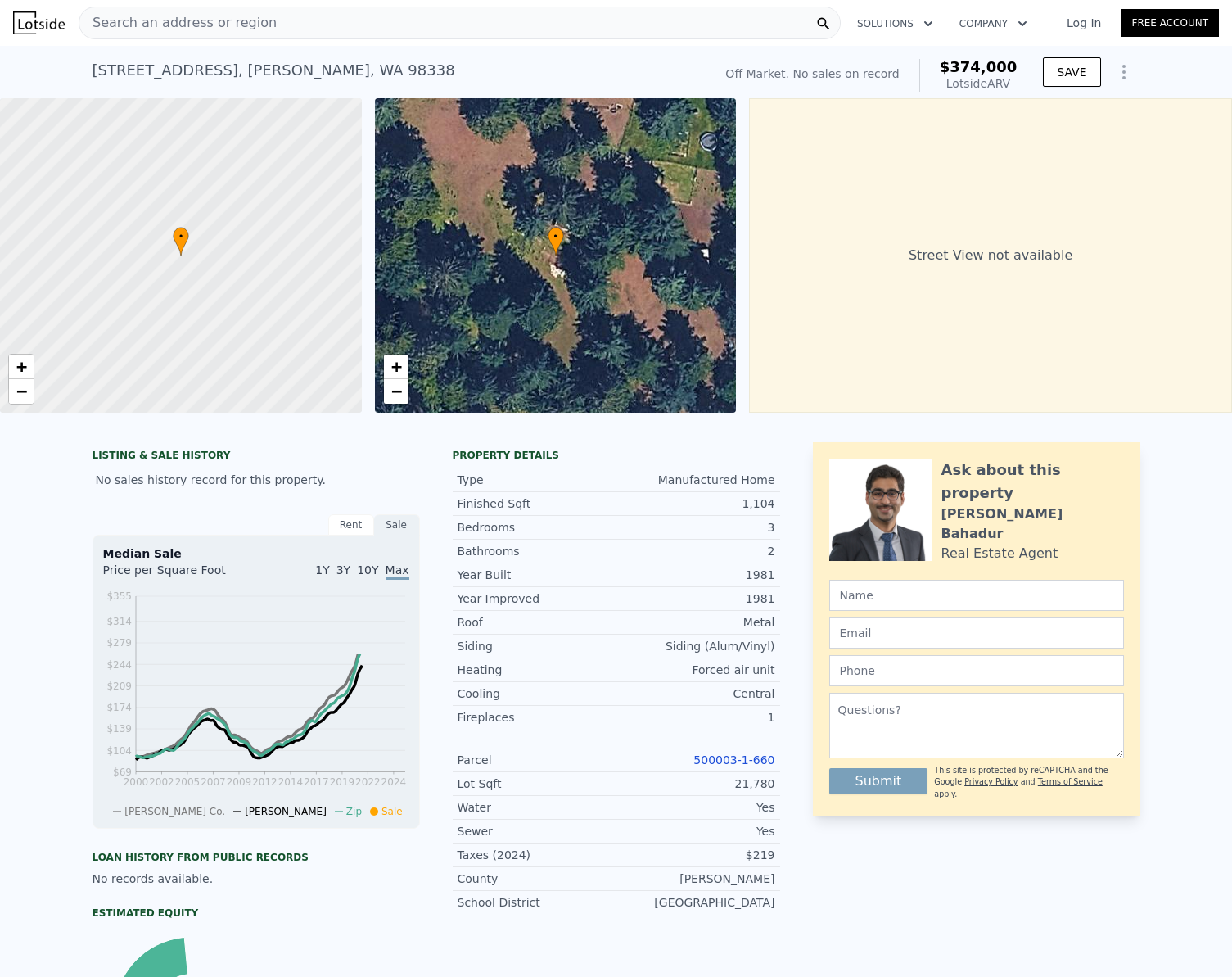
click at [737, 767] on link "500003-1-660" at bounding box center [734, 760] width 81 height 13
